Goal: Check status

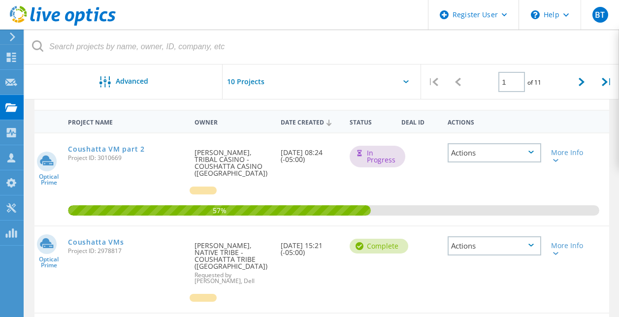
scroll to position [83, 0]
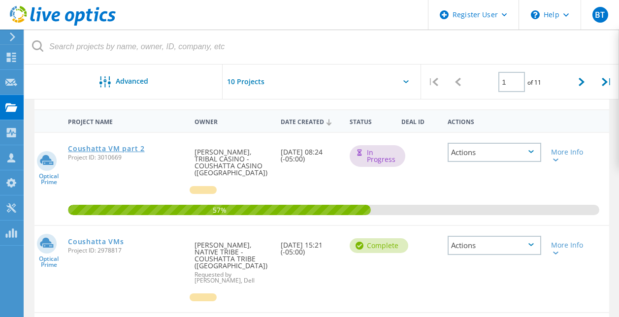
click at [113, 148] on link "Coushatta VM part 2" at bounding box center [106, 148] width 76 height 7
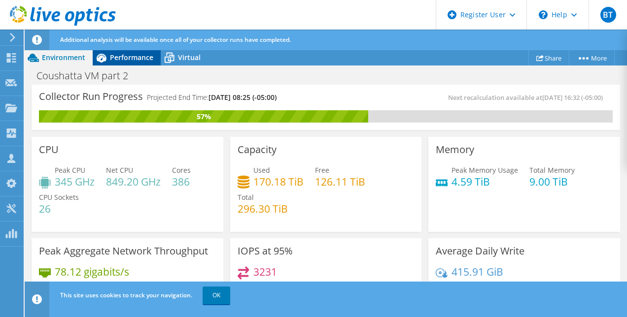
click at [123, 60] on span "Performance" at bounding box center [131, 57] width 43 height 9
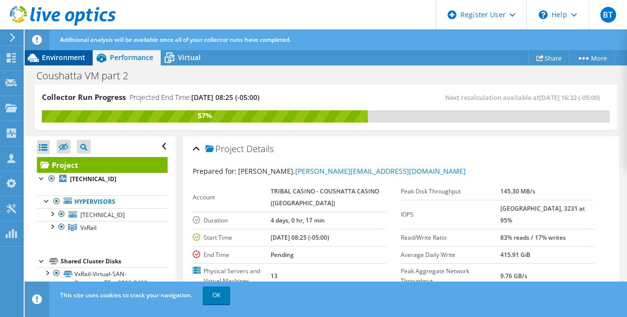
click at [67, 57] on span "Environment" at bounding box center [63, 57] width 43 height 9
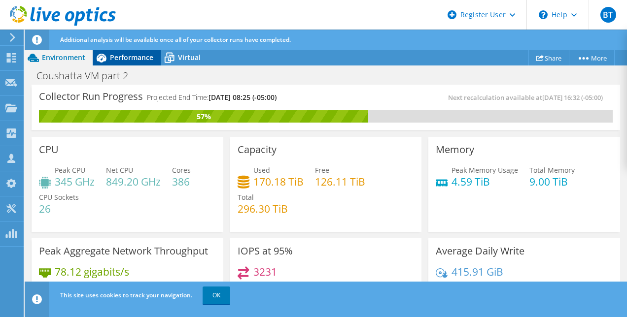
click at [122, 58] on span "Performance" at bounding box center [131, 57] width 43 height 9
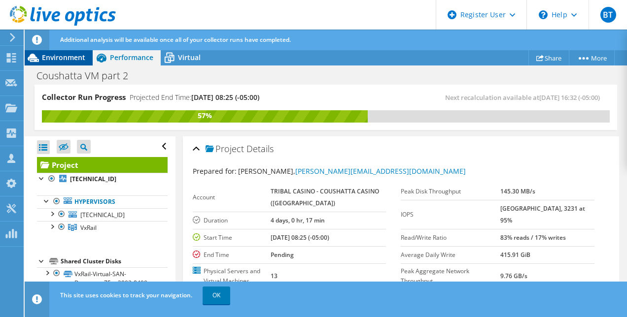
click at [59, 58] on span "Environment" at bounding box center [63, 57] width 43 height 9
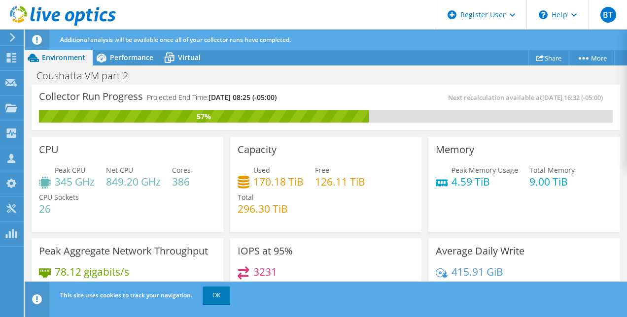
click at [418, 102] on div "Next recalculation available at 08/15/2025, 16:32 (-05:00)" at bounding box center [469, 97] width 287 height 11
